Goal: Task Accomplishment & Management: Manage account settings

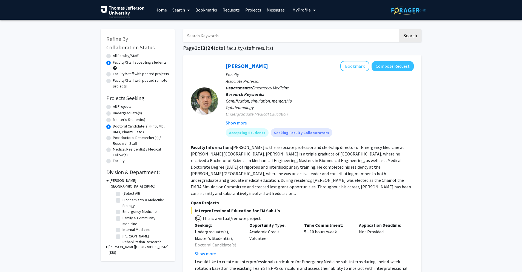
click at [403, 13] on img at bounding box center [408, 10] width 34 height 8
radio input "true"
click at [292, 8] on span "My Profile" at bounding box center [301, 9] width 18 height 5
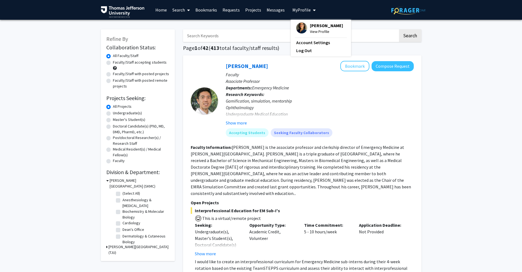
click at [314, 26] on span "[PERSON_NAME]" at bounding box center [326, 25] width 33 height 6
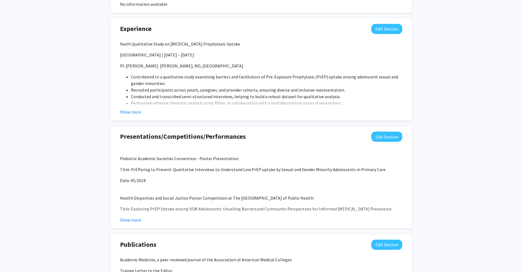
scroll to position [401, 0]
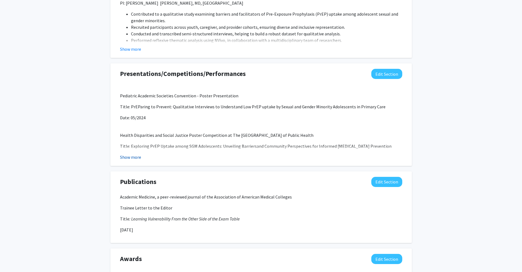
click at [130, 159] on button "Show more" at bounding box center [130, 157] width 21 height 7
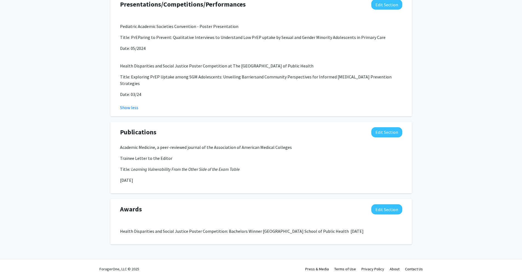
scroll to position [466, 0]
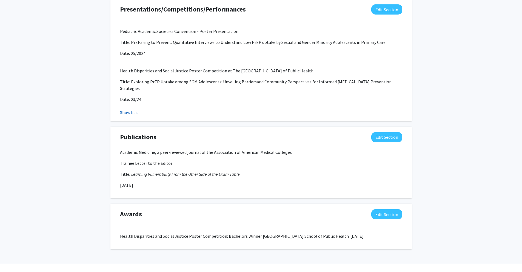
click at [135, 109] on button "Show less" at bounding box center [129, 112] width 18 height 7
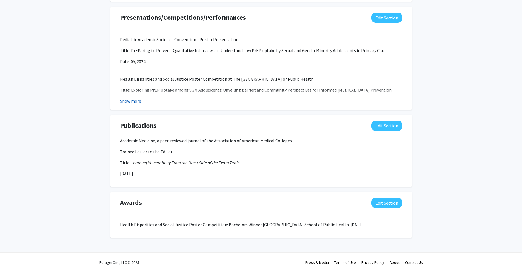
scroll to position [457, 0]
click at [131, 101] on button "Show more" at bounding box center [130, 101] width 21 height 7
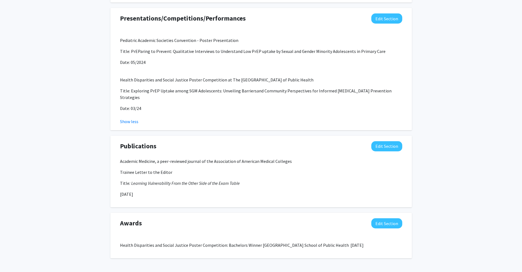
scroll to position [471, 0]
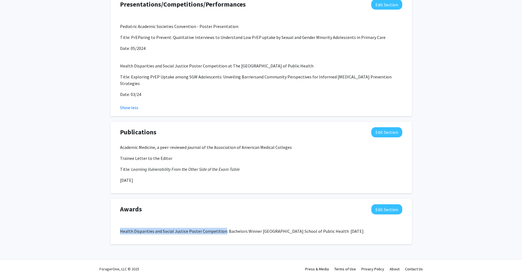
drag, startPoint x: 120, startPoint y: 224, endPoint x: 222, endPoint y: 224, distance: 101.6
click at [222, 228] on p "Health Disparities and Social Justice Poster Competition: Bachelors Winner [GEO…" at bounding box center [261, 231] width 282 height 7
copy p "Health Disparities and Social Justice Poster Competition"
click at [228, 228] on div "Health Disparities and Social Justice Poster Competition: Bachelors Winner [GEO…" at bounding box center [261, 230] width 282 height 18
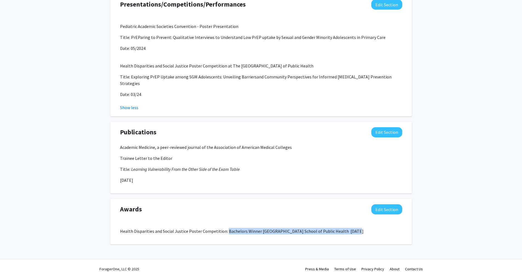
drag, startPoint x: 225, startPoint y: 224, endPoint x: 344, endPoint y: 223, distance: 118.6
click at [344, 228] on p "Health Disparities and Social Justice Poster Competition: Bachelors Winner [GEO…" at bounding box center [261, 231] width 282 height 7
click at [268, 228] on p "Health Disparities and Social Justice Poster Competition: Bachelors Winner [GEO…" at bounding box center [261, 231] width 282 height 7
drag, startPoint x: 225, startPoint y: 224, endPoint x: 256, endPoint y: 223, distance: 31.0
click at [256, 228] on p "Health Disparities and Social Justice Poster Competition: Bachelors Winner [GEO…" at bounding box center [261, 231] width 282 height 7
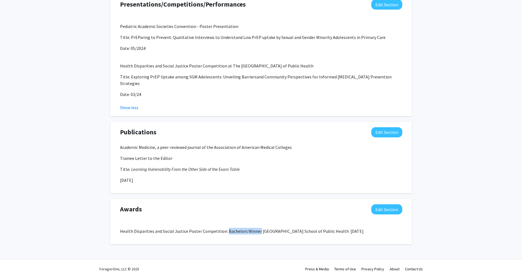
copy p "Bachelors Winner"
drag, startPoint x: 120, startPoint y: 140, endPoint x: 155, endPoint y: 140, distance: 35.3
click at [155, 144] on p "Academic Medicine, a peer-reviewed journal of the Association of American Medic…" at bounding box center [261, 147] width 282 height 7
copy p "Academic Medicine"
click at [111, 150] on div "Publications Edit Section Academic Medicine, a peer-reviewed journal of the Ass…" at bounding box center [260, 158] width 301 height 72
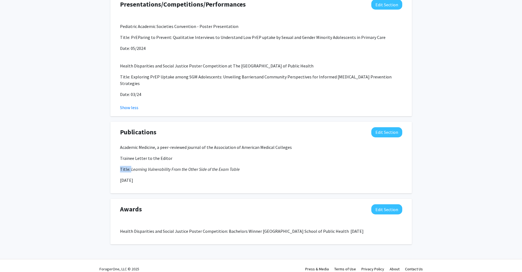
drag, startPoint x: 130, startPoint y: 162, endPoint x: 205, endPoint y: 159, distance: 75.6
click at [205, 166] on p "Title : Learning Vulnerability From the Other Side of the Exam Table" at bounding box center [261, 169] width 282 height 7
drag, startPoint x: 129, startPoint y: 163, endPoint x: 245, endPoint y: 168, distance: 116.0
click at [245, 168] on div "Academic Medicine, a peer-reviewed journal of the Association of American Medic…" at bounding box center [261, 163] width 282 height 39
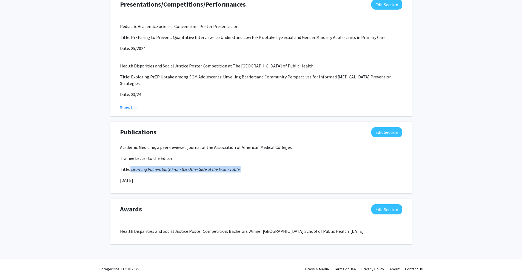
copy em "Learning Vulnerability From the Other Side of the Exam Table"
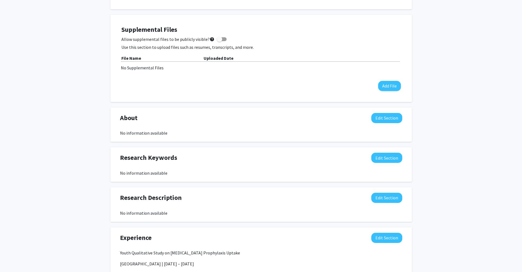
scroll to position [0, 0]
